Goal: Task Accomplishment & Management: Use online tool/utility

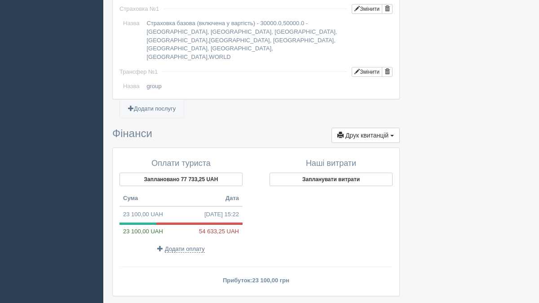
scroll to position [803, 0]
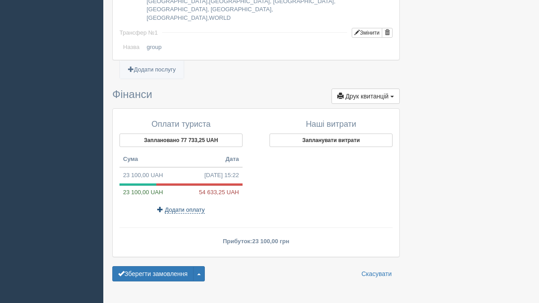
click at [189, 206] on span "Додати оплату" at bounding box center [185, 209] width 40 height 7
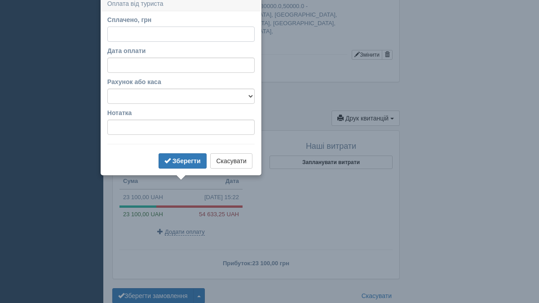
scroll to position [777, 0]
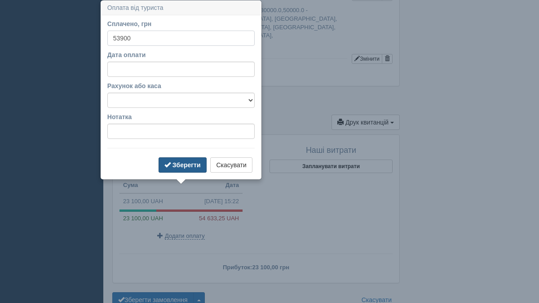
type input "53900"
click at [172, 164] on b "Зберегти" at bounding box center [186, 164] width 28 height 7
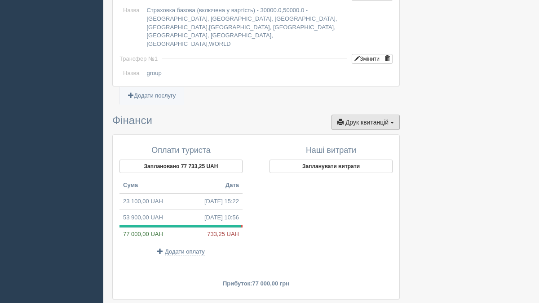
click at [366, 118] on span "Друк квитанцій" at bounding box center [366, 121] width 43 height 7
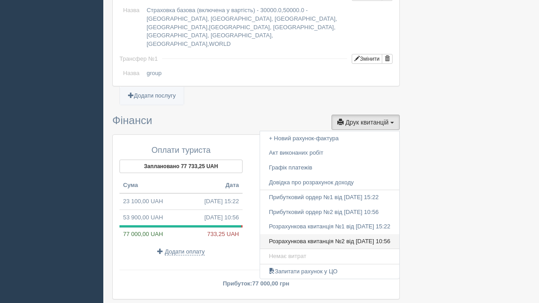
click at [324, 234] on link "Розрахункова квитанція №2 від 09.10.2025 10:56" at bounding box center [329, 241] width 139 height 15
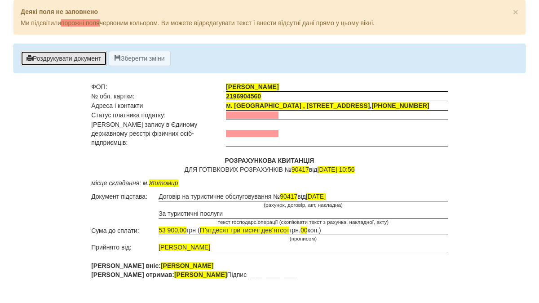
click at [82, 56] on button "Роздрукувати документ" at bounding box center [64, 58] width 86 height 15
